Goal: Information Seeking & Learning: Stay updated

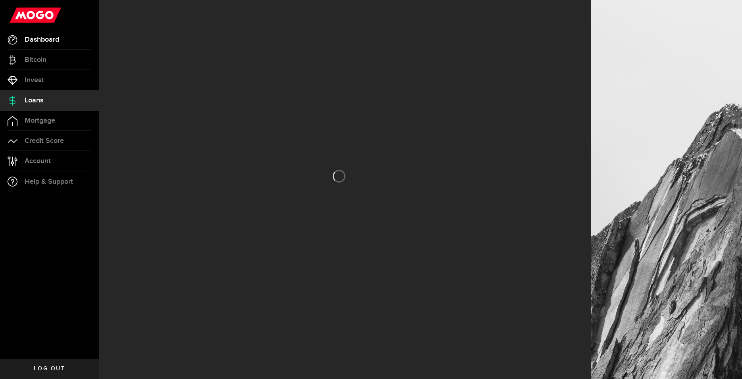
click at [53, 42] on span "Dashboard" at bounding box center [42, 39] width 35 height 7
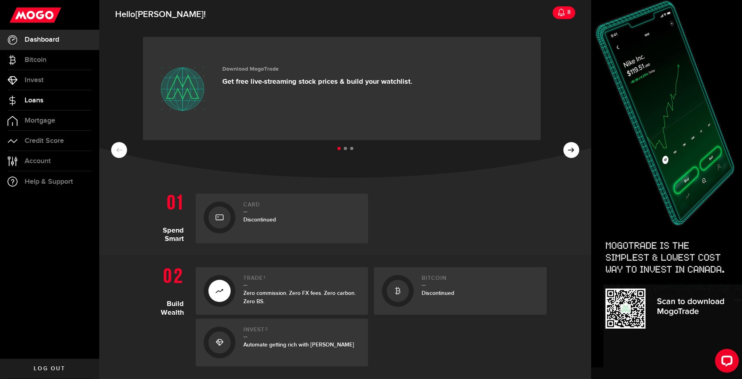
click at [34, 102] on span "Loans" at bounding box center [34, 100] width 19 height 7
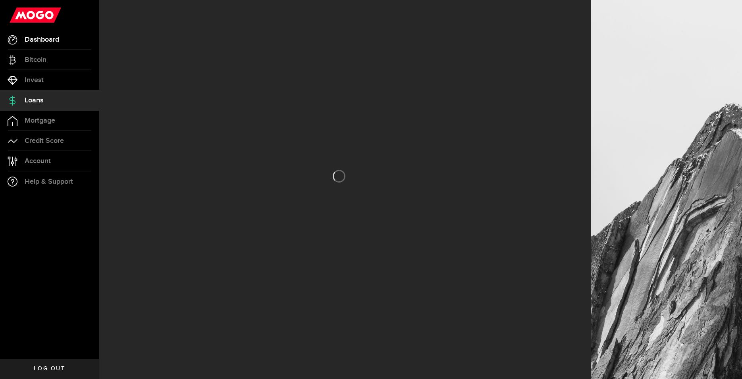
click at [33, 42] on span "Dashboard" at bounding box center [42, 39] width 35 height 7
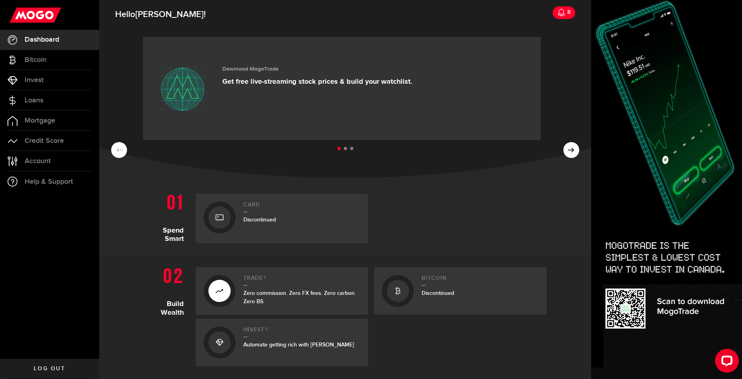
click at [565, 12] on div "8" at bounding box center [567, 12] width 5 height 17
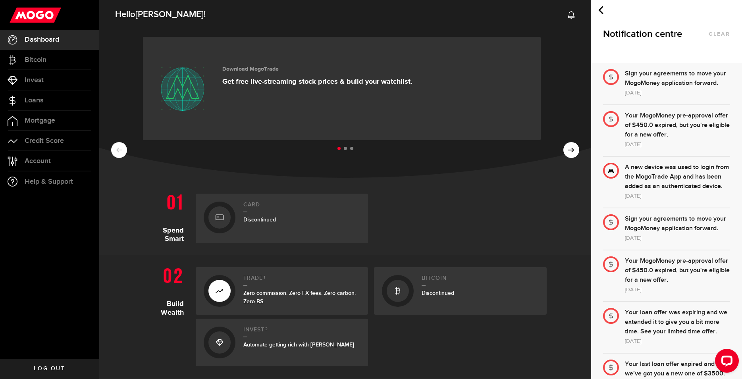
click at [605, 8] on div "Notification centre clear" at bounding box center [666, 31] width 151 height 63
click at [599, 9] on icon at bounding box center [601, 10] width 8 height 8
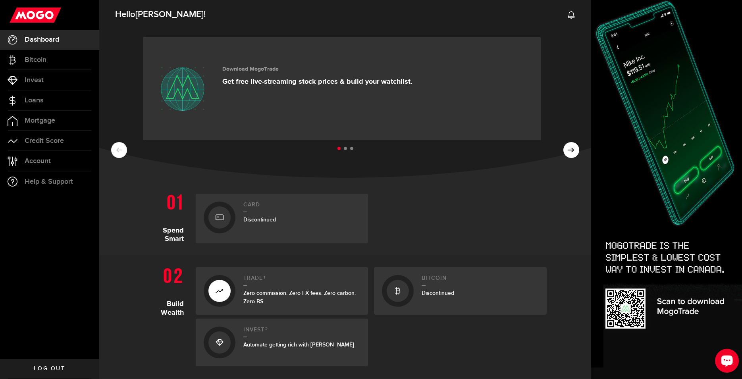
drag, startPoint x: 730, startPoint y: 349, endPoint x: 1437, endPoint y: 710, distance: 793.7
click at [728, 365] on div "Open LiveChat chat widget" at bounding box center [727, 361] width 14 height 14
